Goal: Task Accomplishment & Management: Complete application form

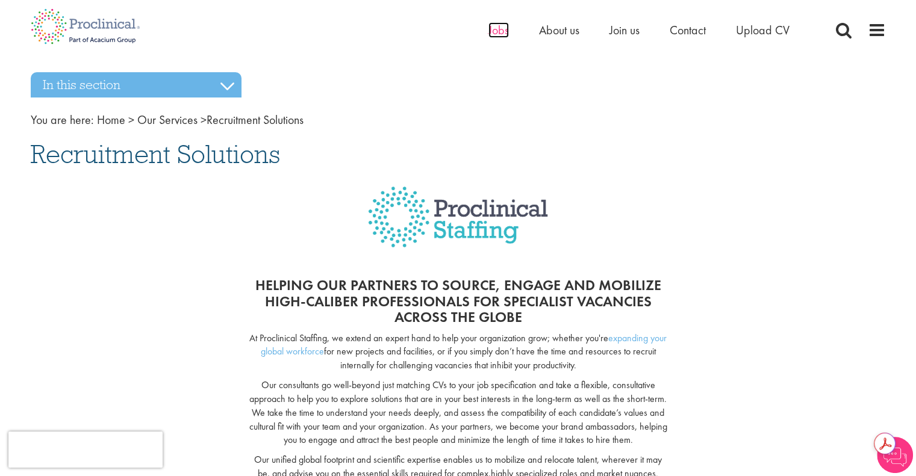
click at [493, 29] on span "Jobs" at bounding box center [498, 30] width 20 height 16
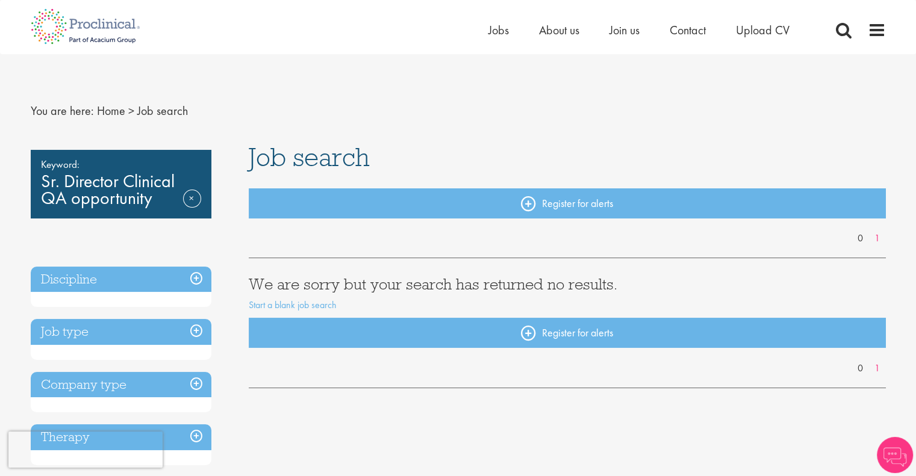
click at [195, 279] on h3 "Discipline" at bounding box center [121, 280] width 181 height 26
click at [193, 197] on link "Remove" at bounding box center [192, 207] width 18 height 35
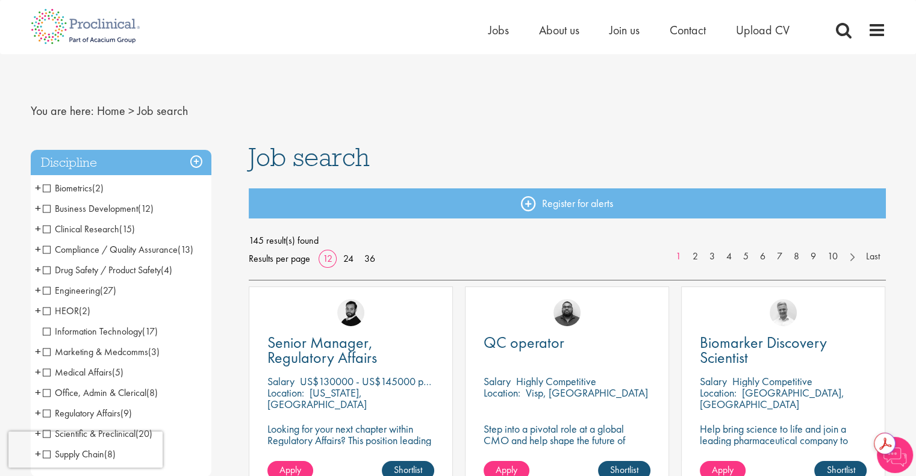
click at [47, 247] on span "Compliance / Quality Assurance" at bounding box center [110, 249] width 135 height 13
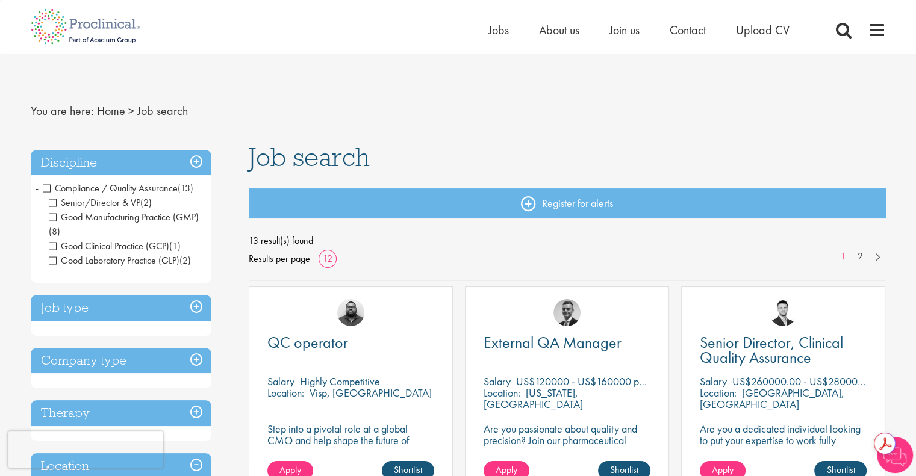
click at [54, 215] on span "Good Manufacturing Practice (GMP)" at bounding box center [124, 217] width 150 height 13
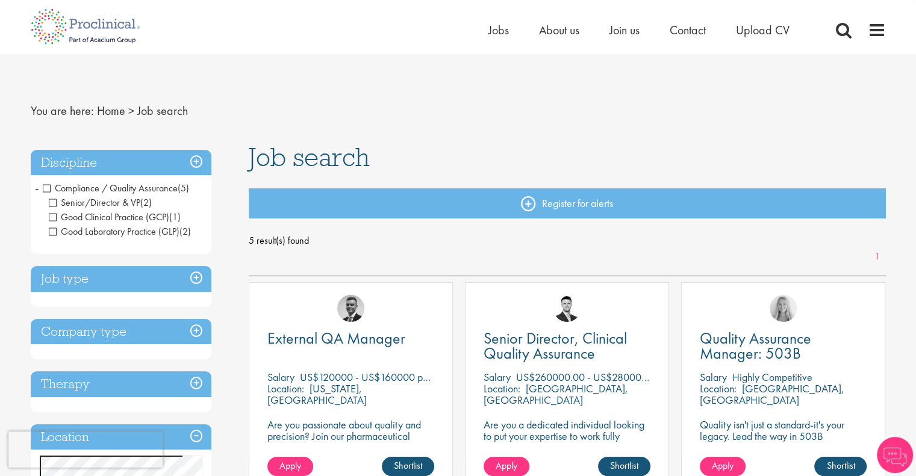
click at [53, 230] on span "Good Laboratory Practice (GLP)" at bounding box center [114, 231] width 131 height 13
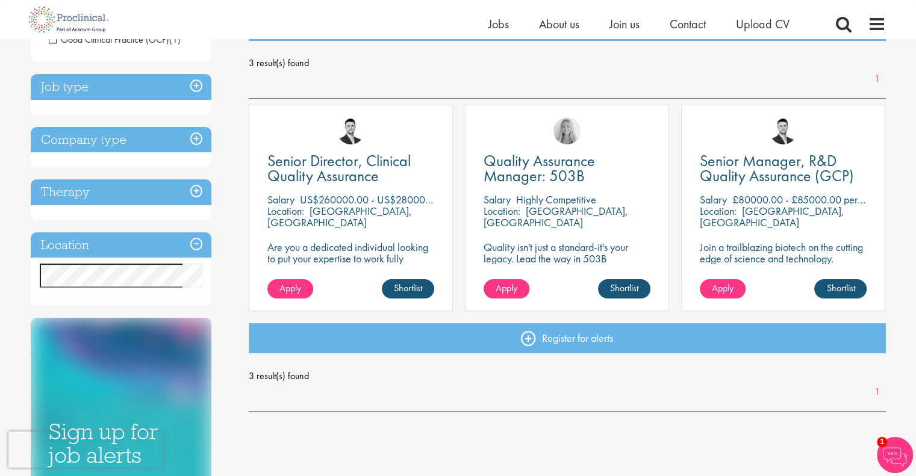
scroll to position [149, 0]
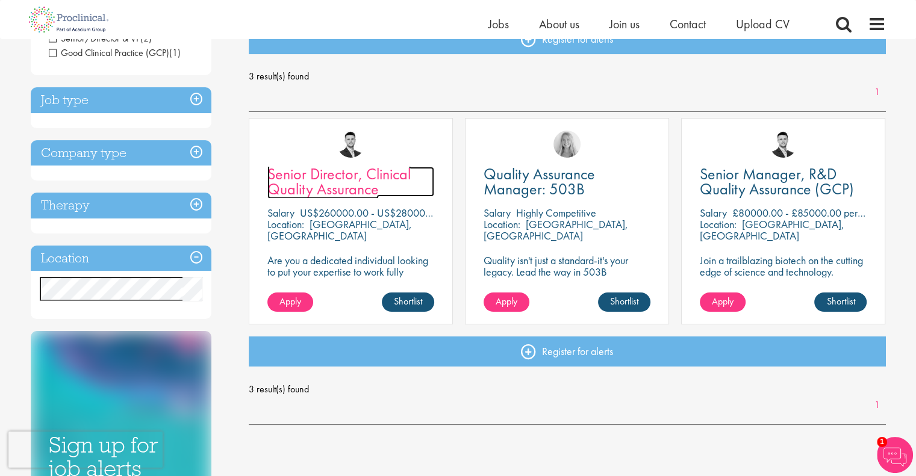
click at [332, 184] on span "Senior Director, Clinical Quality Assurance" at bounding box center [338, 182] width 143 height 36
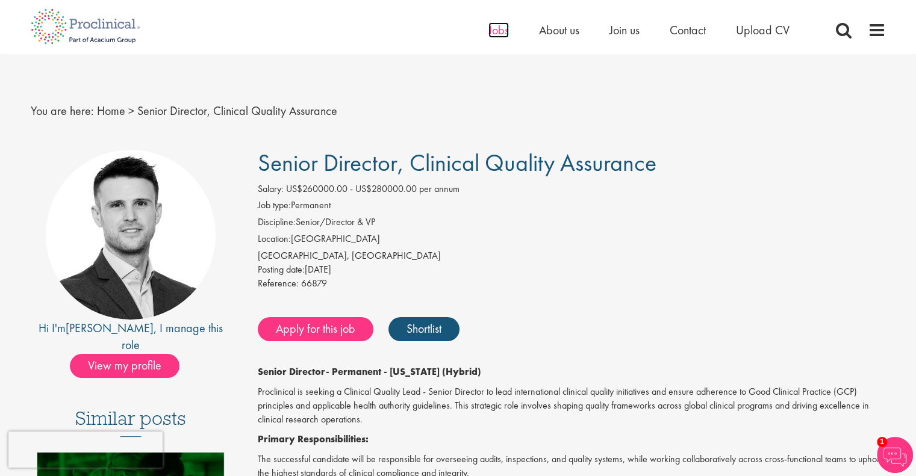
click at [492, 28] on span "Jobs" at bounding box center [498, 30] width 20 height 16
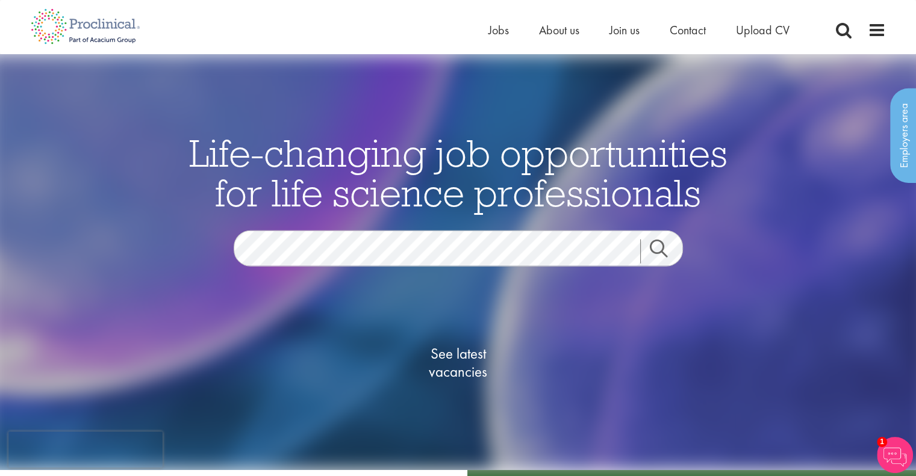
click at [657, 251] on link "Search" at bounding box center [666, 252] width 52 height 24
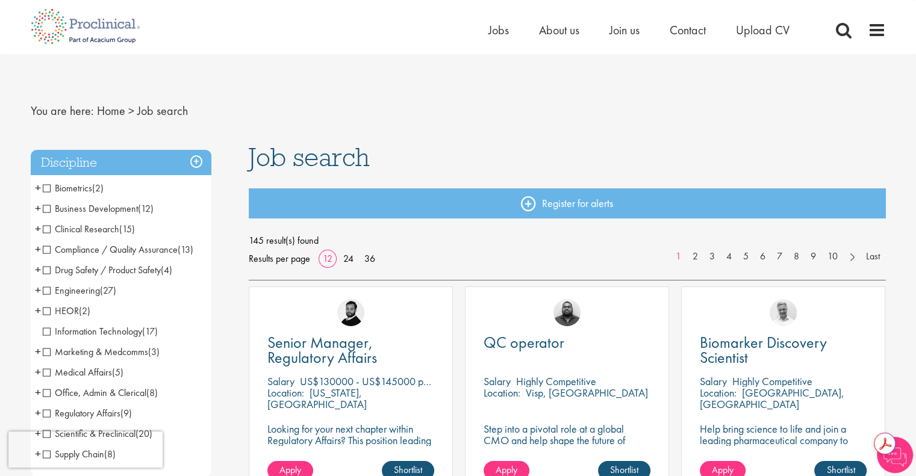
click at [47, 253] on span "Compliance / Quality Assurance" at bounding box center [110, 249] width 135 height 13
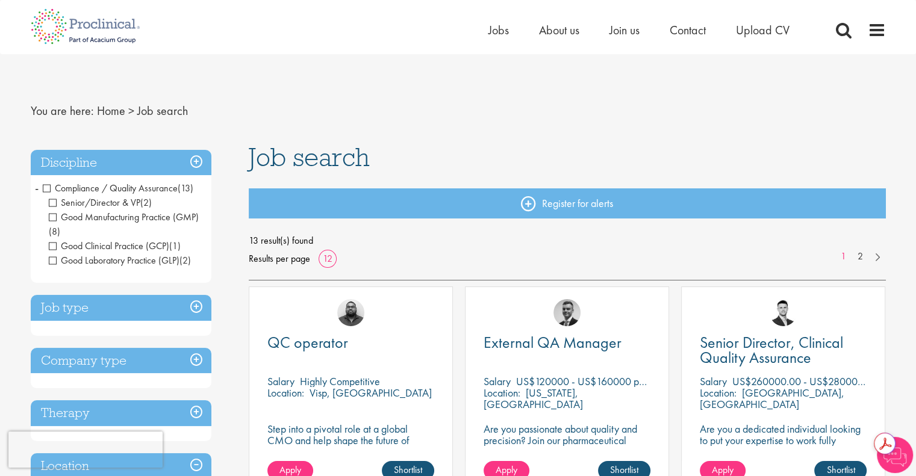
click at [195, 305] on h3 "Job type" at bounding box center [121, 308] width 181 height 26
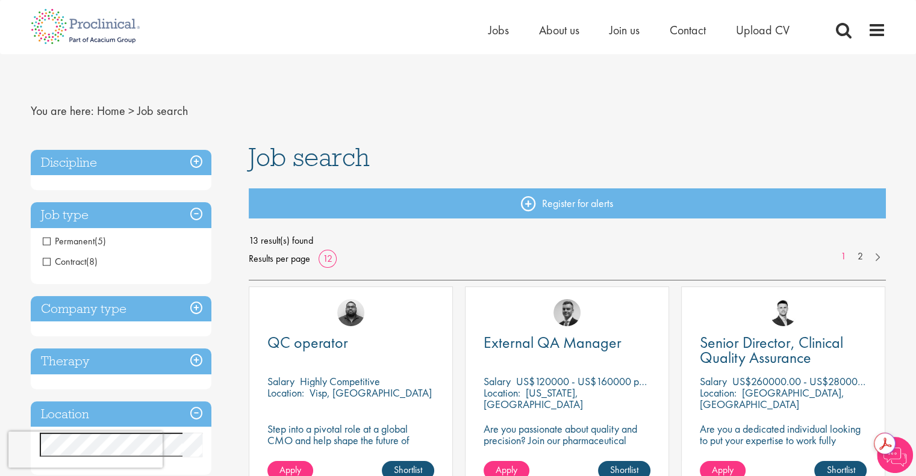
click at [46, 262] on span "Contract" at bounding box center [64, 261] width 43 height 13
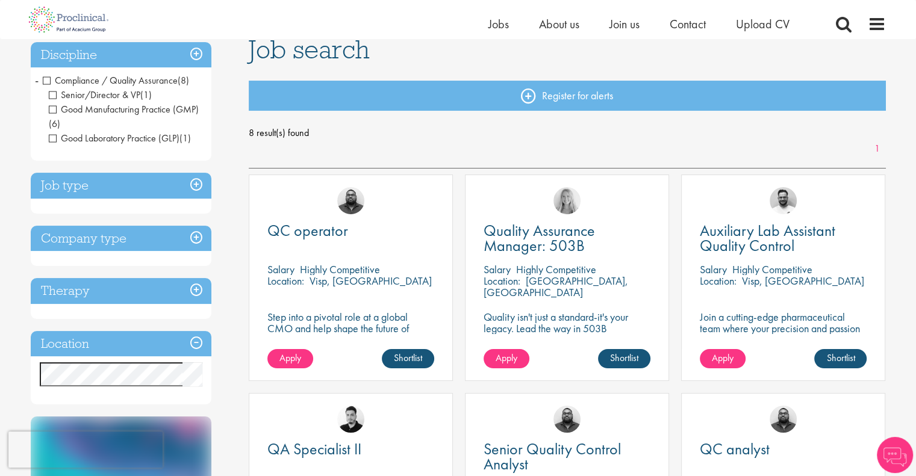
scroll to position [99, 0]
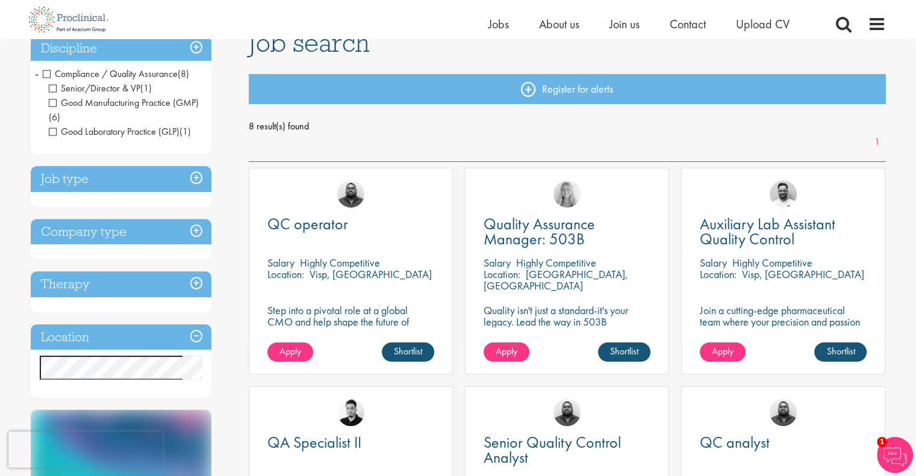
click at [196, 179] on h3 "Job type" at bounding box center [121, 179] width 181 height 26
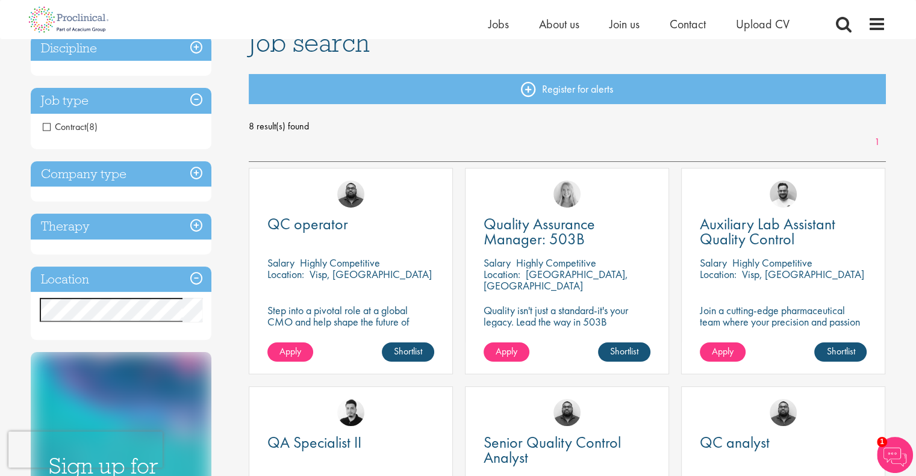
click at [46, 128] on span "Contract" at bounding box center [64, 126] width 43 height 13
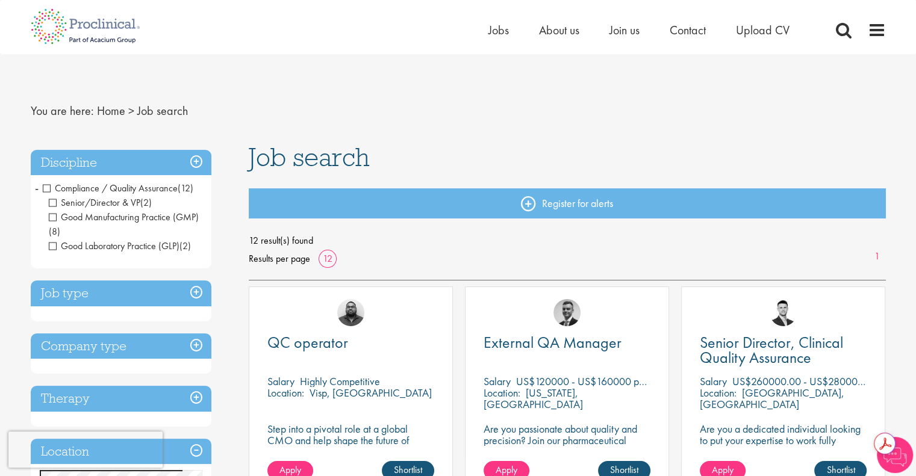
click at [195, 344] on h3 "Company type" at bounding box center [121, 346] width 181 height 26
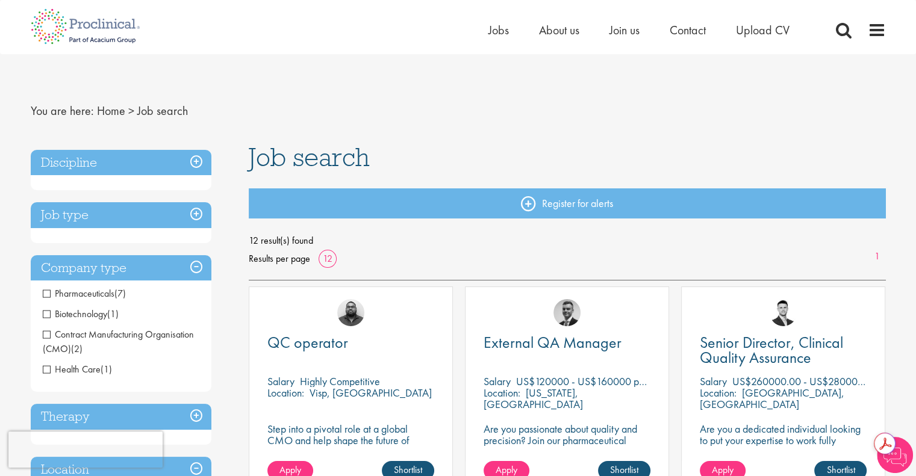
click at [194, 269] on h3 "Company type" at bounding box center [121, 268] width 181 height 26
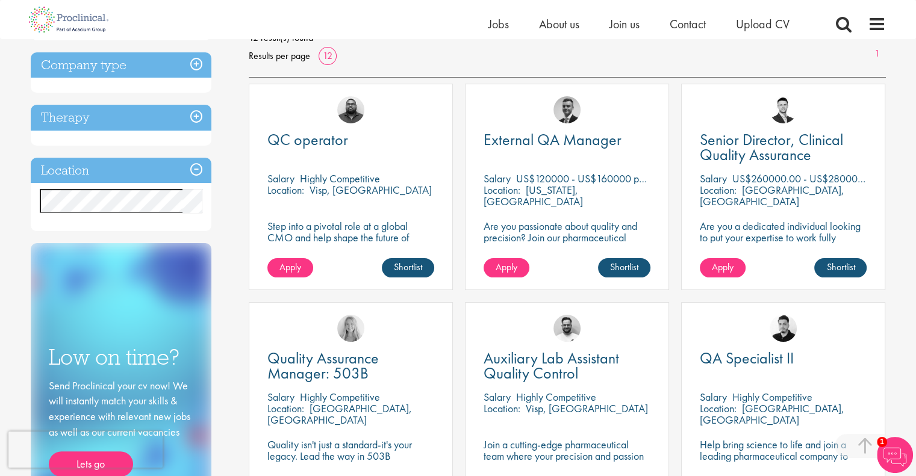
scroll to position [180, 0]
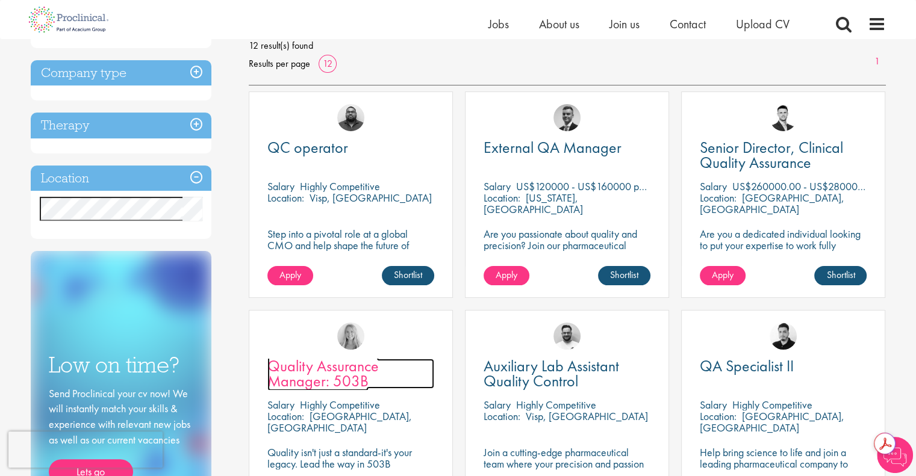
click at [326, 367] on span "Quality Assurance Manager: 503B" at bounding box center [322, 374] width 111 height 36
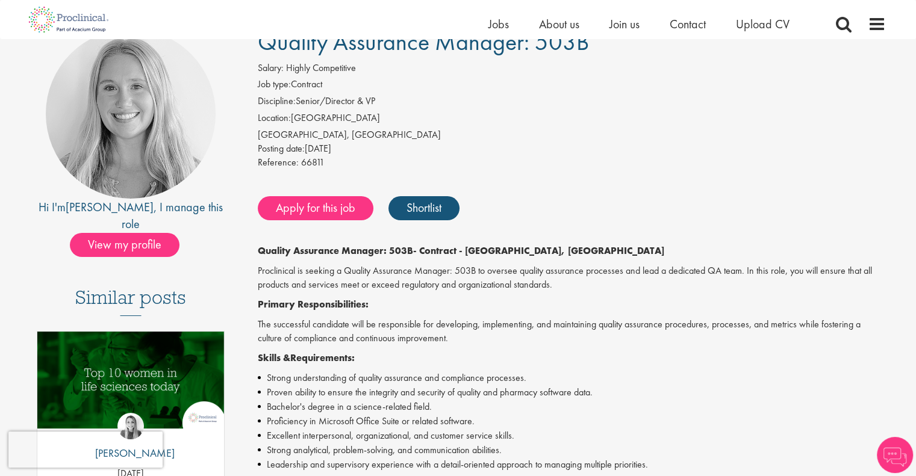
scroll to position [144, 0]
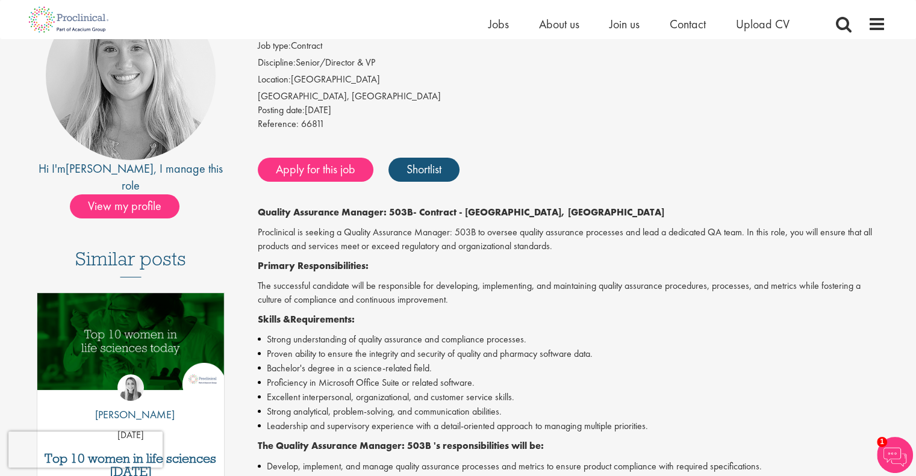
drag, startPoint x: 908, startPoint y: 107, endPoint x: 912, endPoint y: 123, distance: 16.6
click at [789, 129] on div "Reference: 66811" at bounding box center [572, 125] width 628 height 17
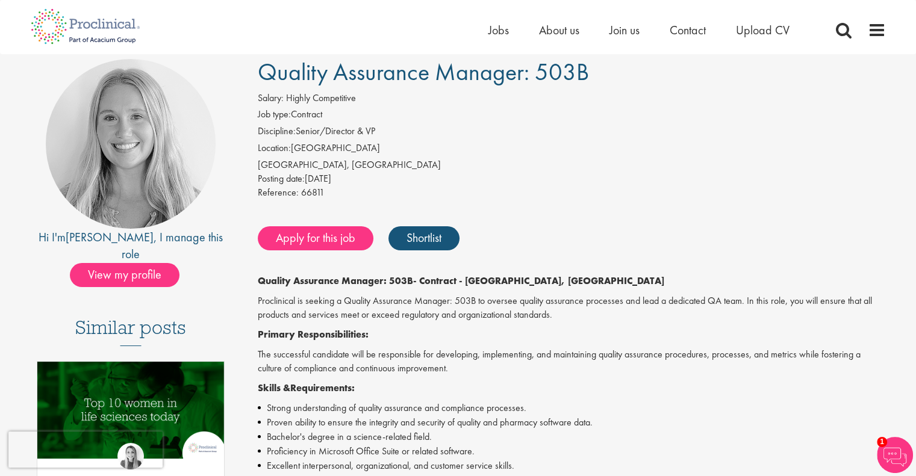
scroll to position [0, 0]
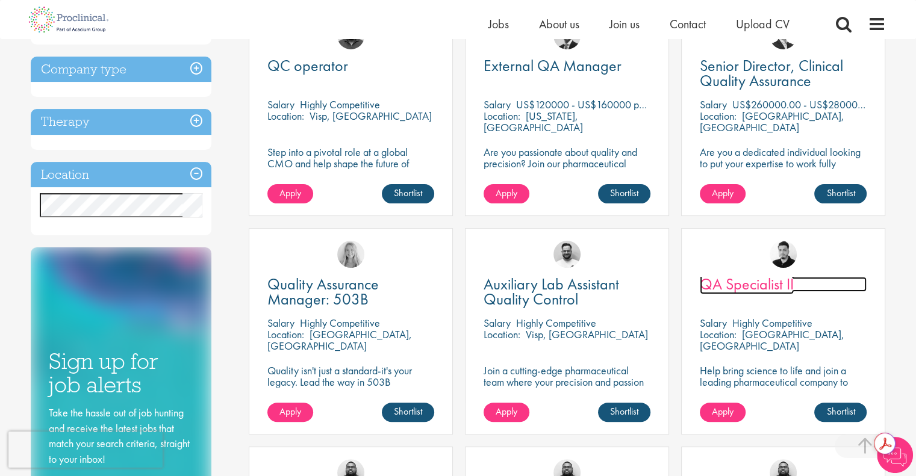
click at [725, 284] on span "QA Specialist II" at bounding box center [746, 284] width 94 height 20
